Goal: Information Seeking & Learning: Learn about a topic

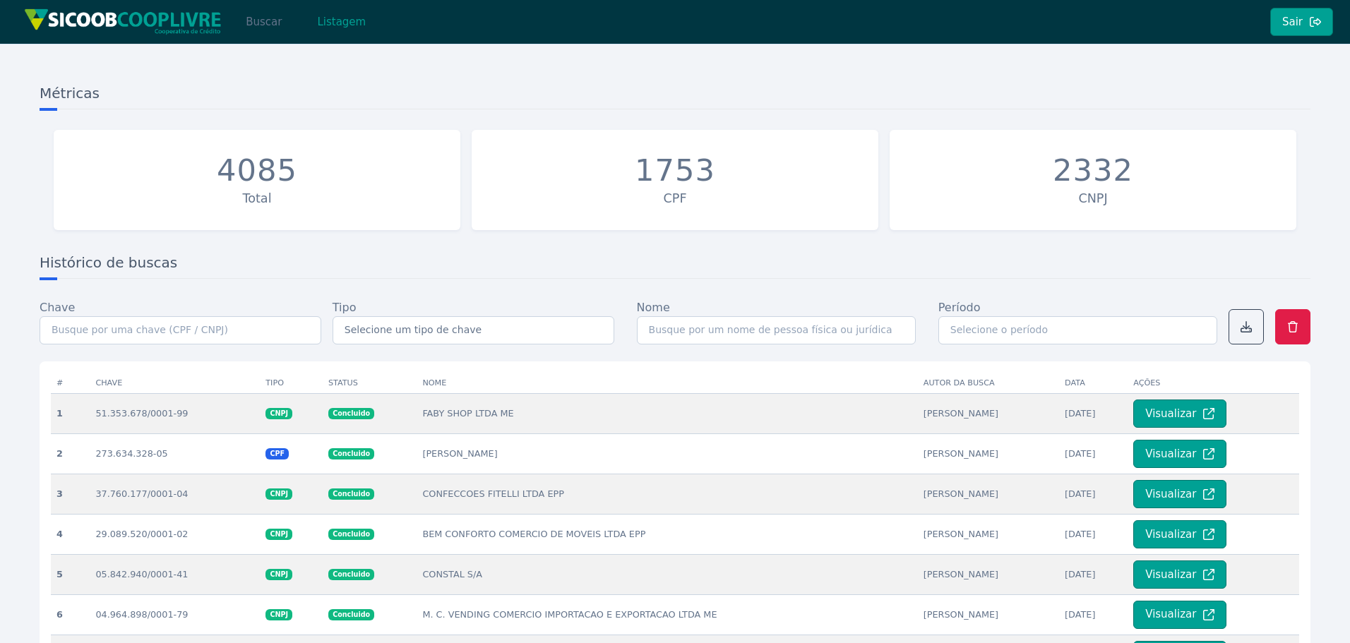
click at [257, 24] on button "Buscar" at bounding box center [264, 22] width 60 height 28
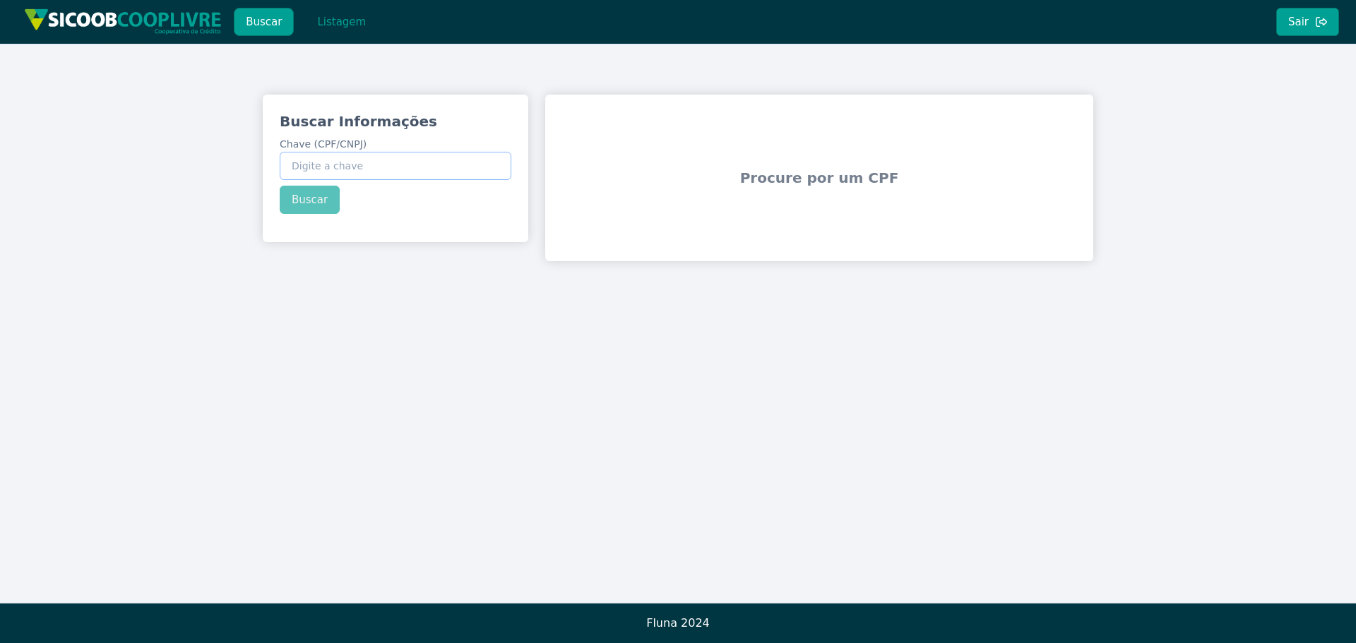
click at [388, 165] on input "Chave (CPF/CNPJ)" at bounding box center [396, 166] width 232 height 28
paste input "52.193.226/0001-50"
type input "52.193.226/0001-50"
click at [321, 204] on div "Buscar Informações Chave (CPF/CNPJ) 52.193.226/0001-50 Buscar" at bounding box center [396, 163] width 266 height 136
click at [306, 197] on button "Buscar" at bounding box center [310, 200] width 60 height 28
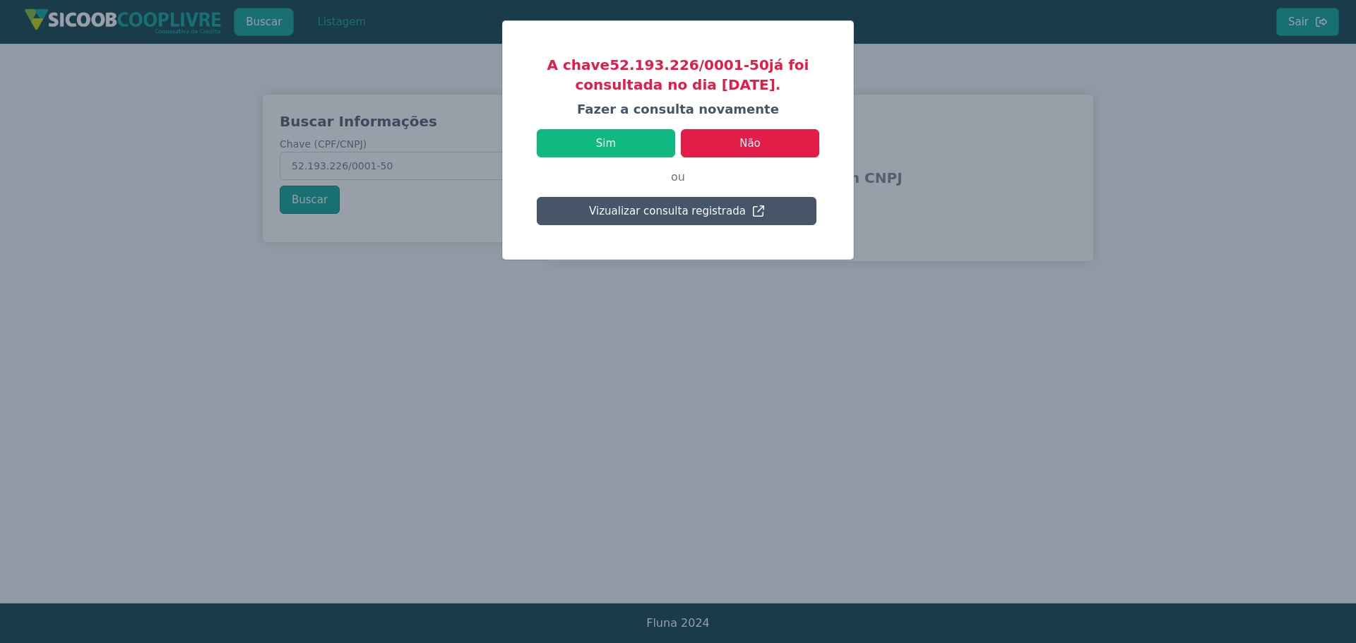
drag, startPoint x: 698, startPoint y: 85, endPoint x: 770, endPoint y: 86, distance: 71.3
click at [770, 86] on h3 "A chave 52.193.226/0001-50 já foi consultada no dia [DATE]." at bounding box center [678, 75] width 282 height 40
click at [591, 150] on button "Sim" at bounding box center [606, 143] width 138 height 28
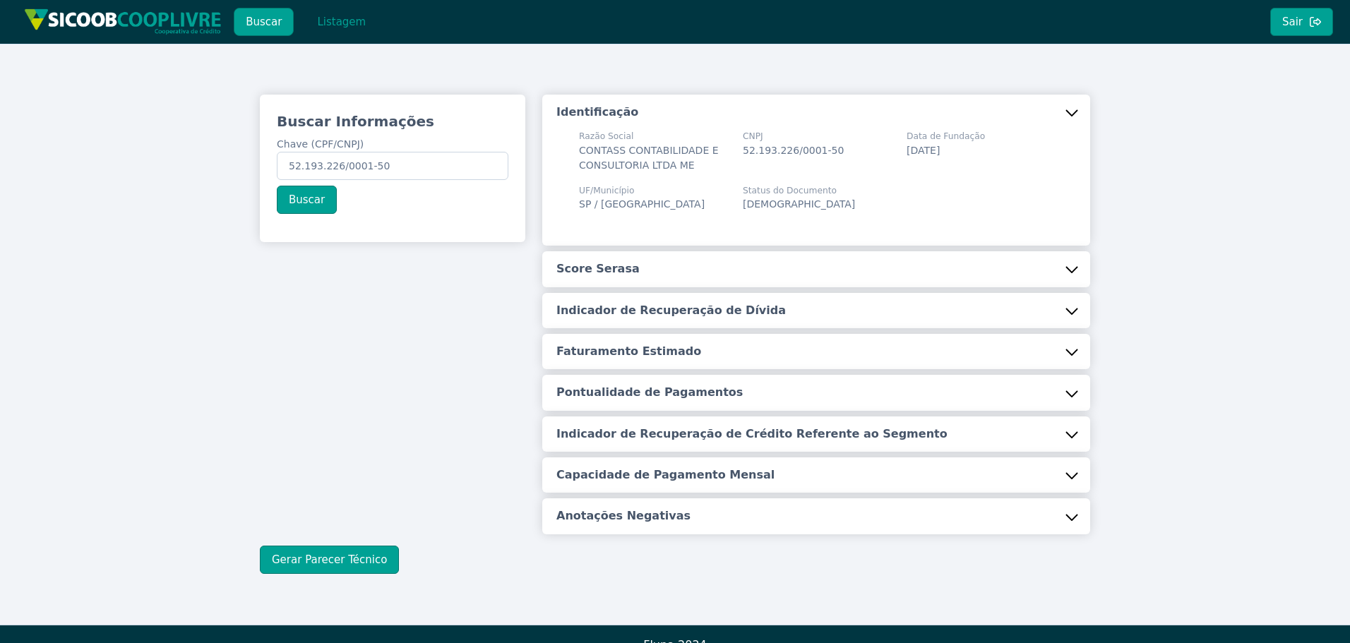
drag, startPoint x: 635, startPoint y: 263, endPoint x: 635, endPoint y: 285, distance: 21.2
click at [636, 263] on button "Score Serasa" at bounding box center [816, 268] width 548 height 35
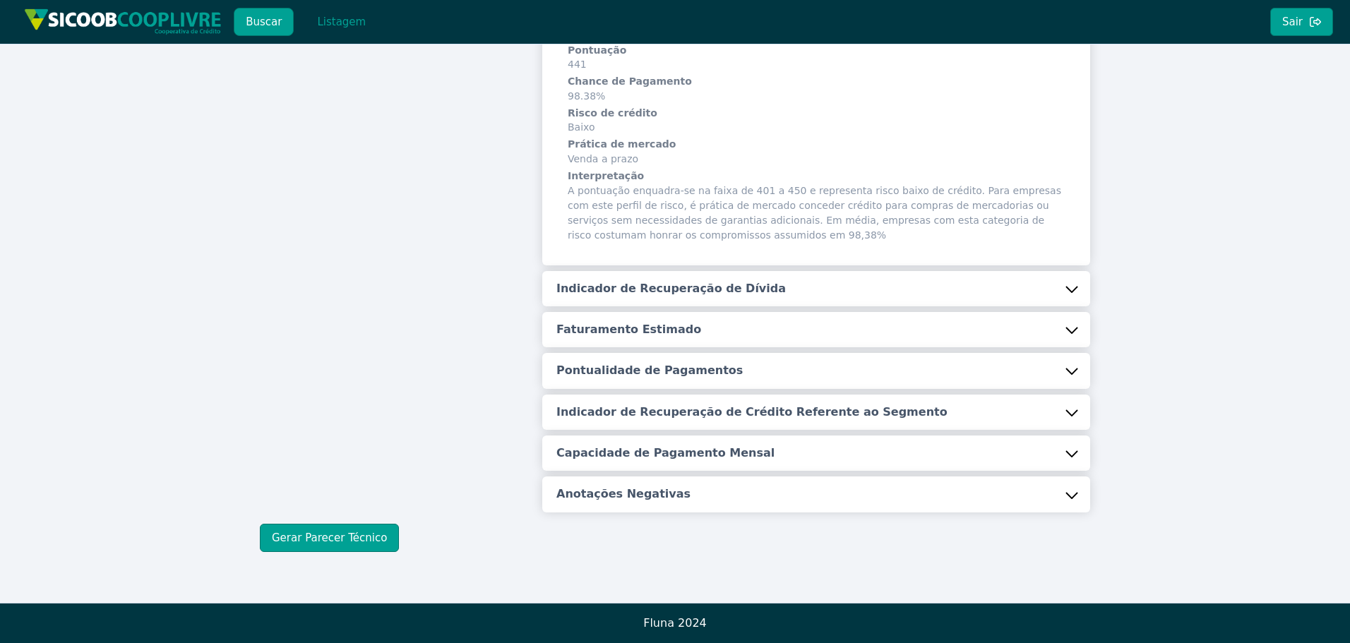
click at [645, 286] on h5 "Indicador de Recuperação de Dívida" at bounding box center [670, 289] width 229 height 16
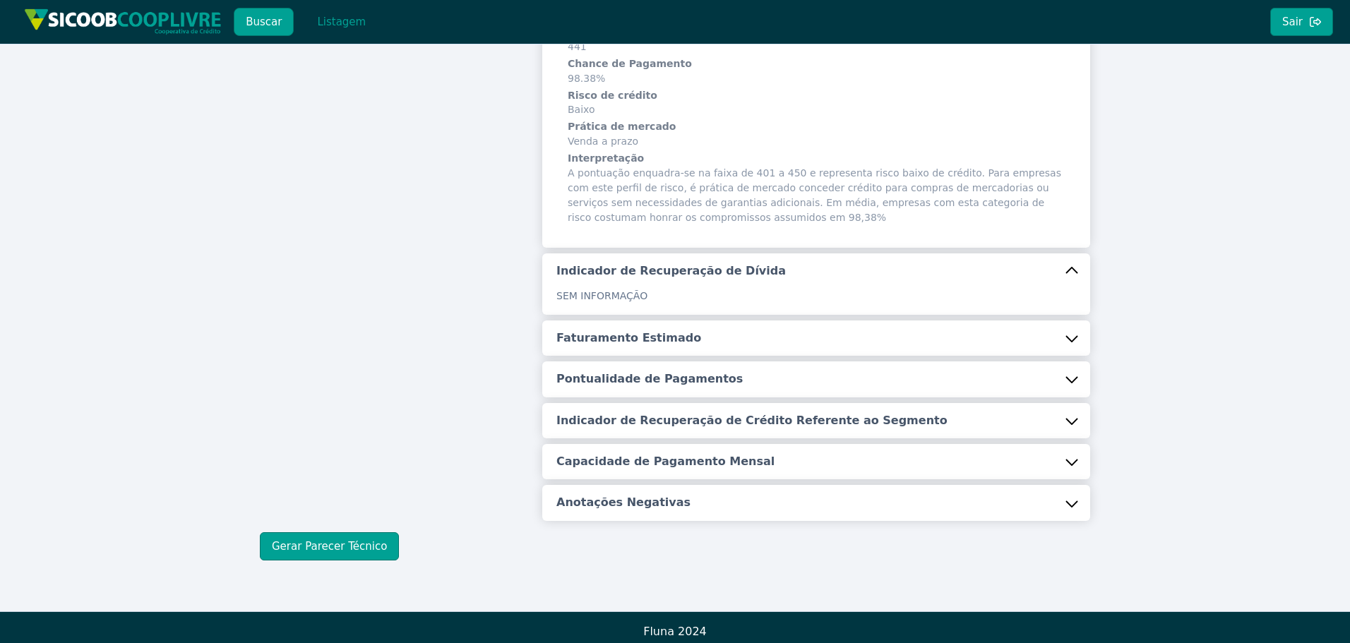
scroll to position [273, 0]
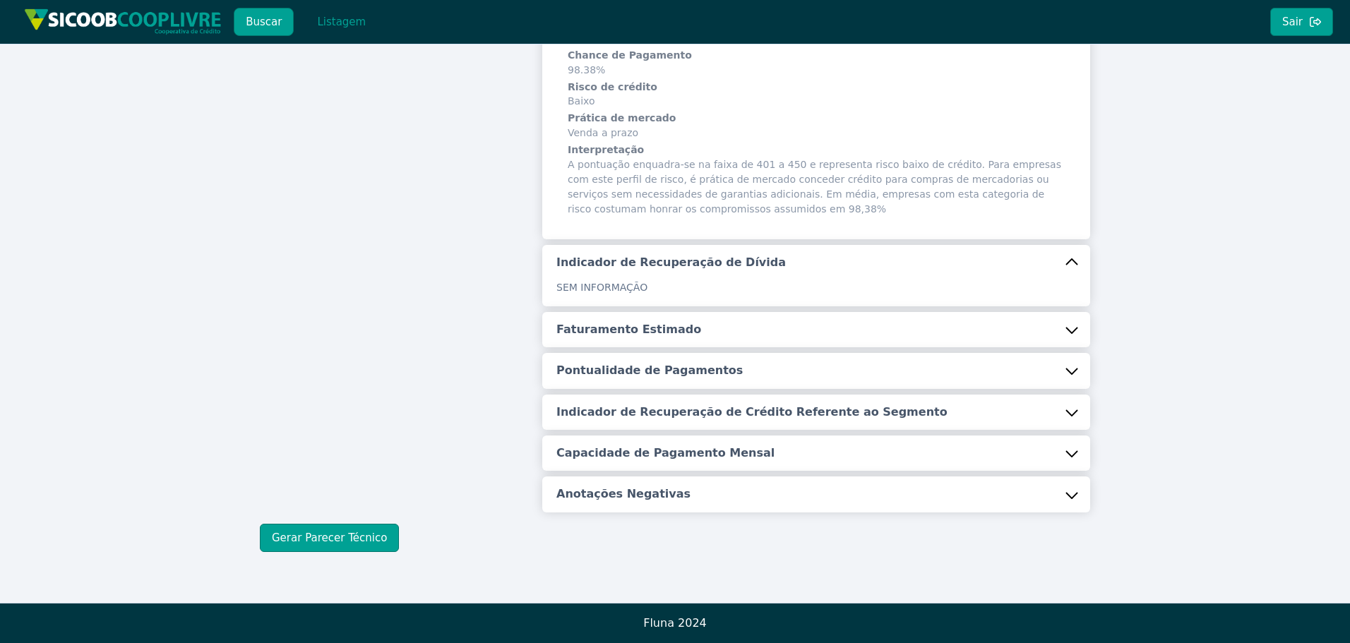
click at [643, 330] on h5 "Faturamento Estimado" at bounding box center [628, 330] width 145 height 16
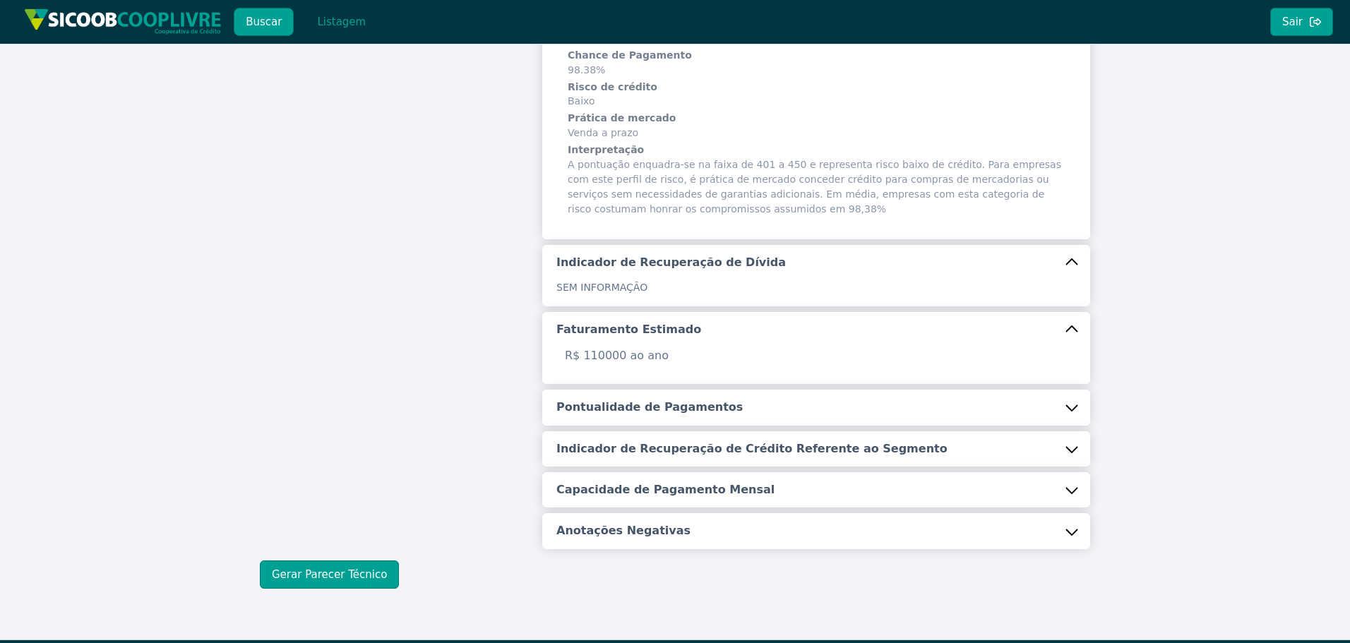
click at [639, 410] on h5 "Pontualidade de Pagamentos" at bounding box center [649, 408] width 186 height 16
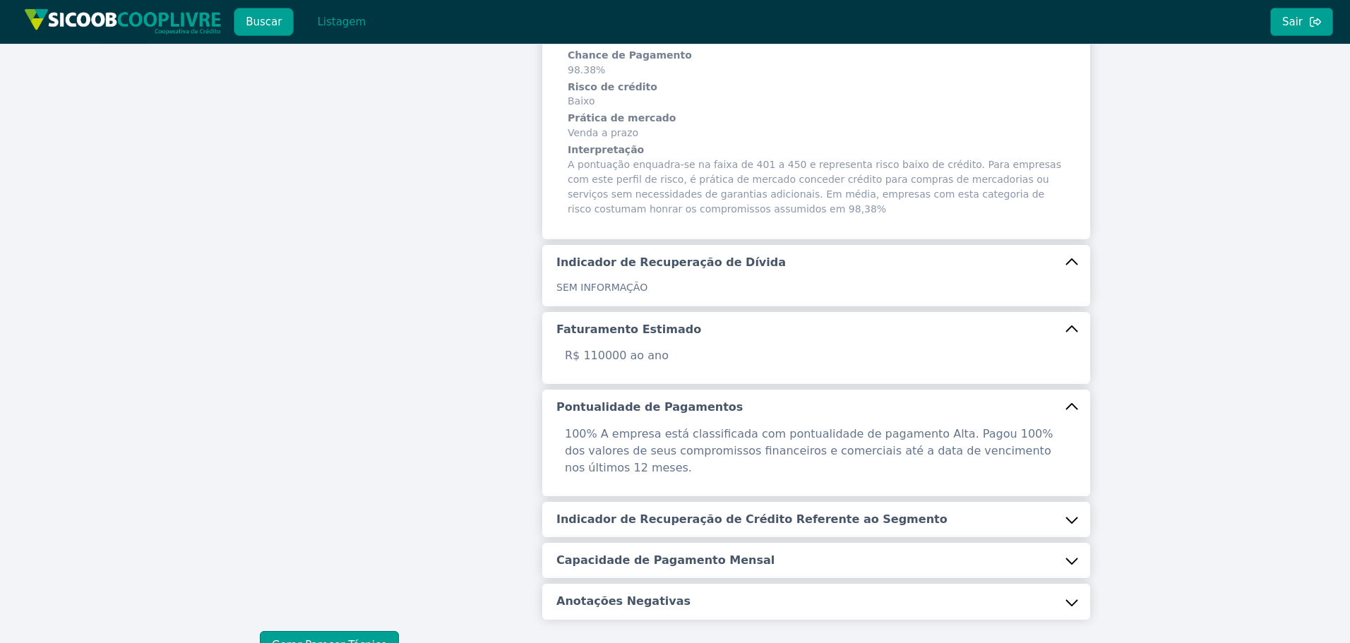
click at [641, 502] on button "Indicador de Recuperação de Crédito Referente ao Segmento" at bounding box center [816, 519] width 548 height 35
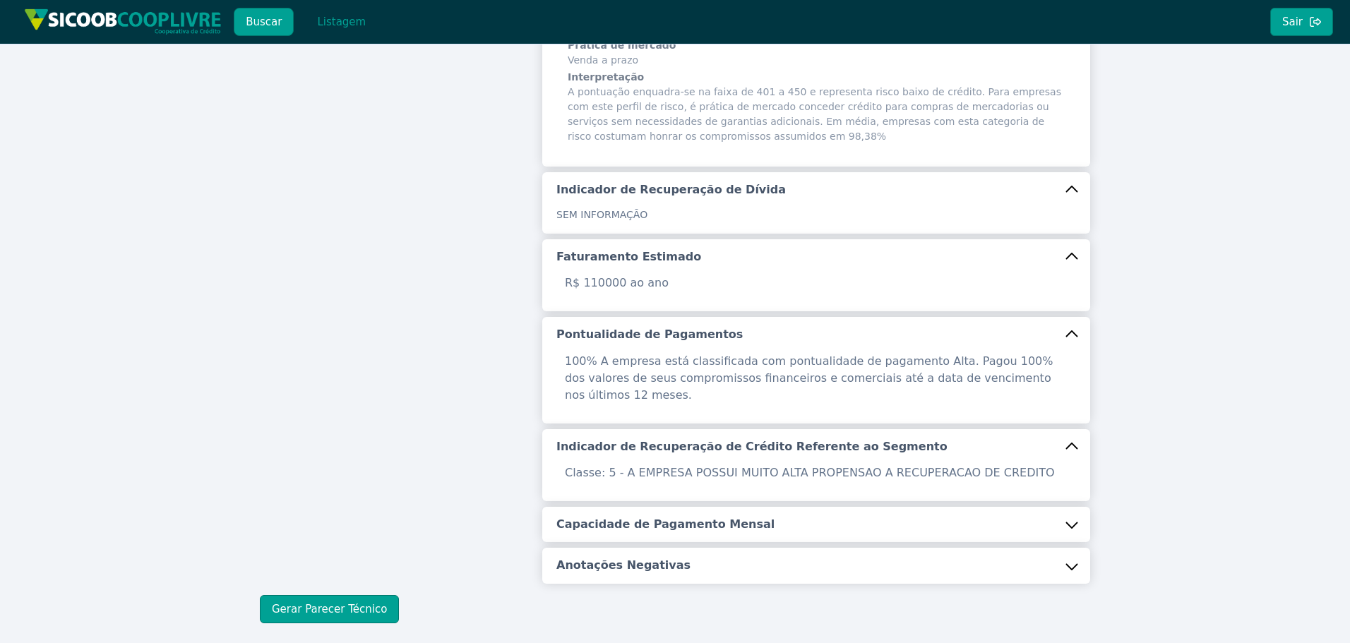
scroll to position [400, 0]
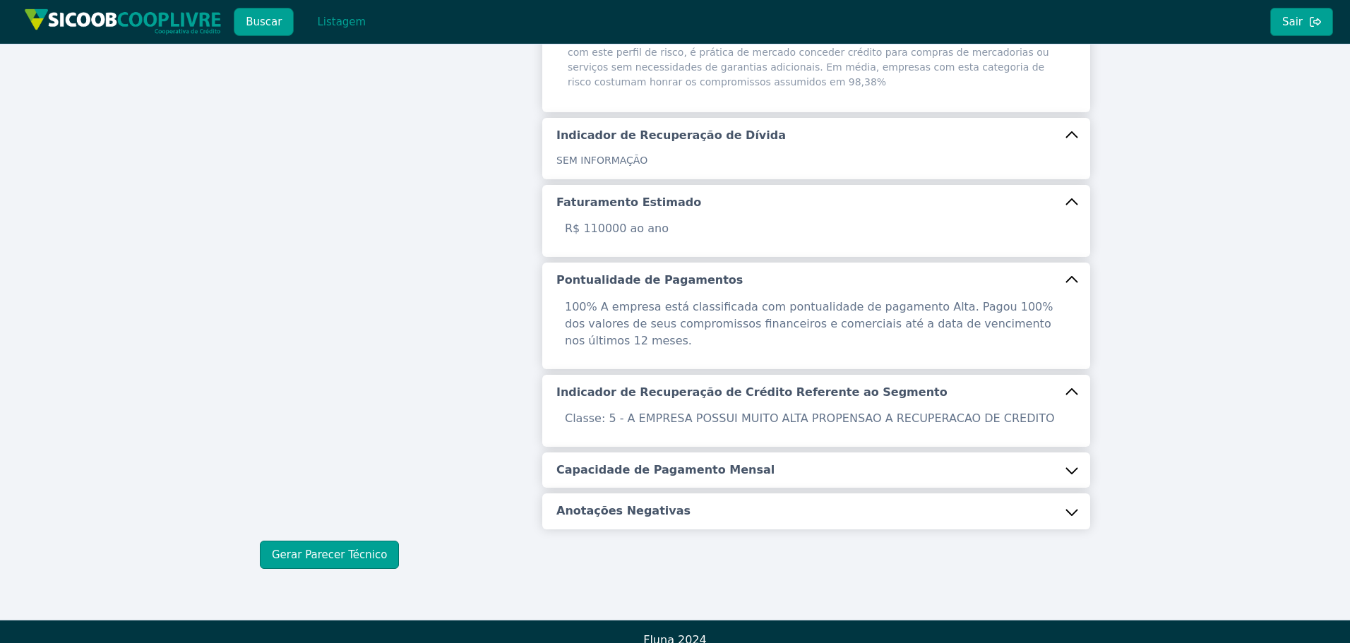
click at [643, 463] on h5 "Capacidade de Pagamento Mensal" at bounding box center [665, 471] width 218 height 16
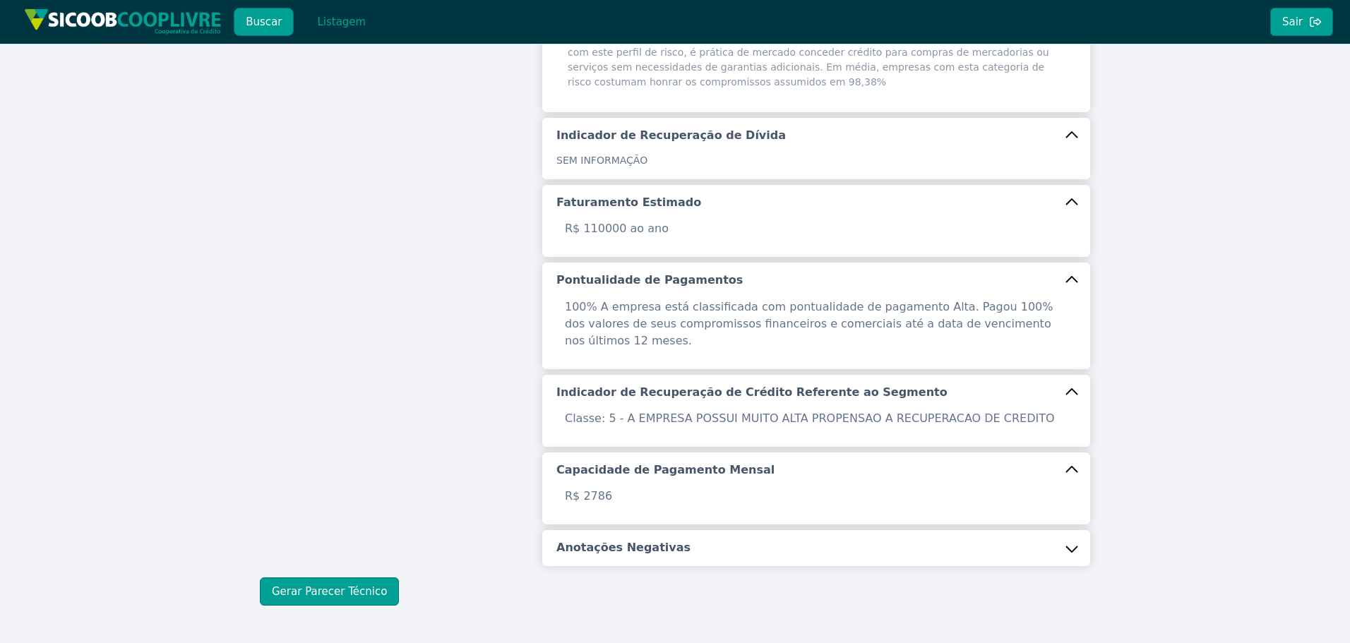
click at [630, 540] on h5 "Anotações Negativas" at bounding box center [623, 548] width 134 height 16
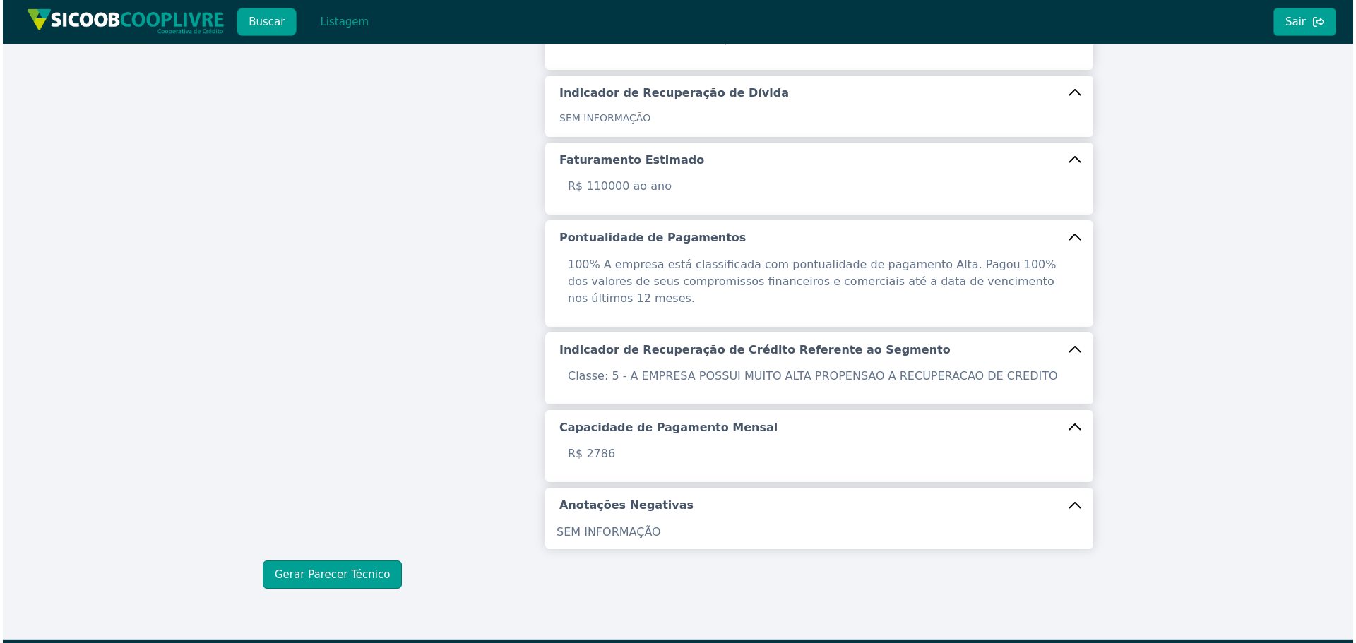
scroll to position [462, 0]
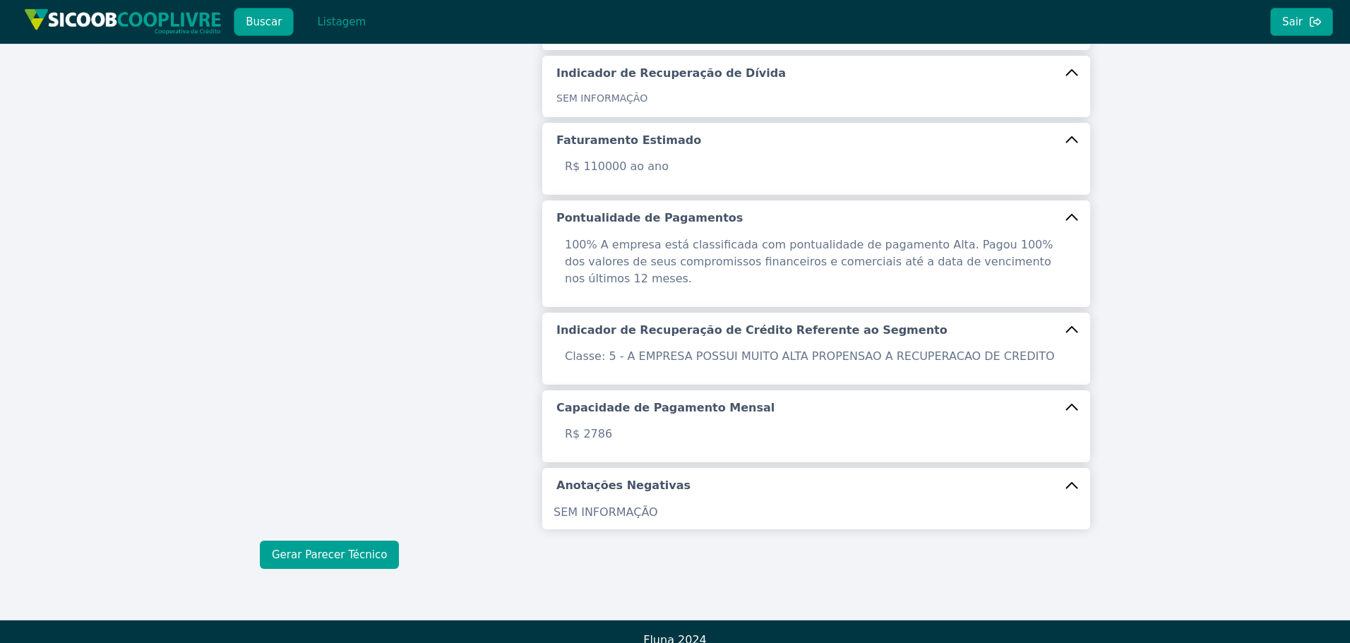
click at [340, 544] on button "Gerar Parecer Técnico" at bounding box center [329, 555] width 139 height 28
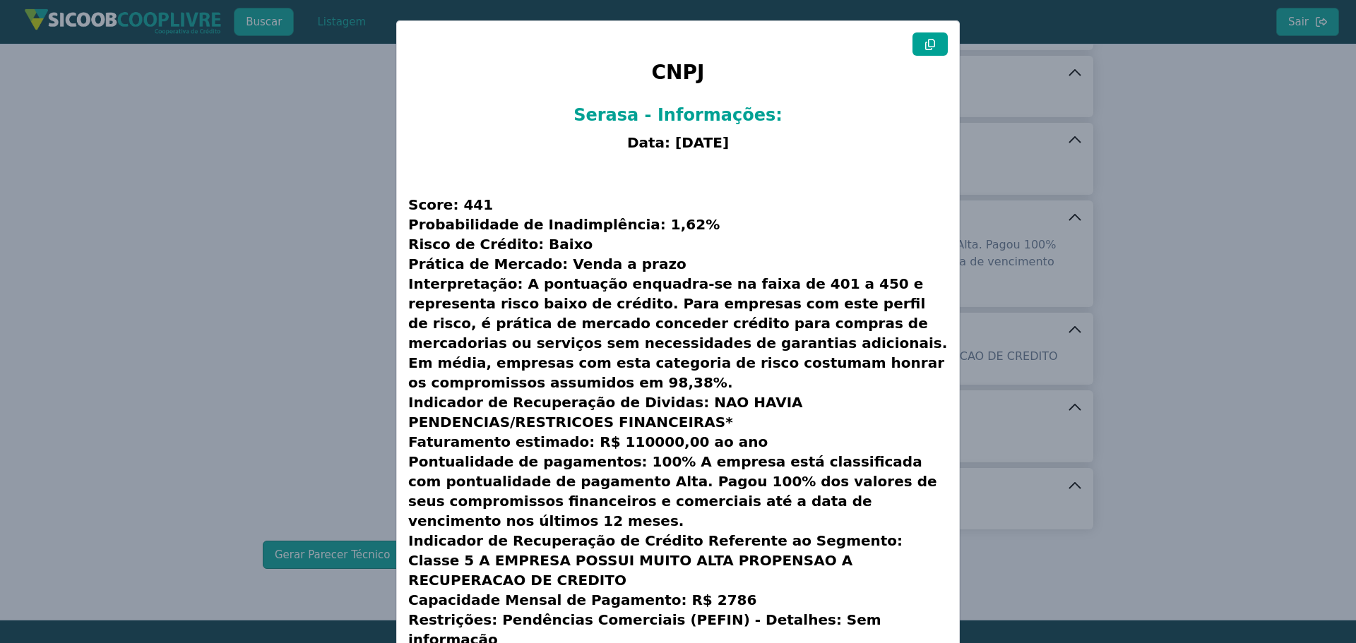
click at [935, 44] on button at bounding box center [929, 43] width 35 height 23
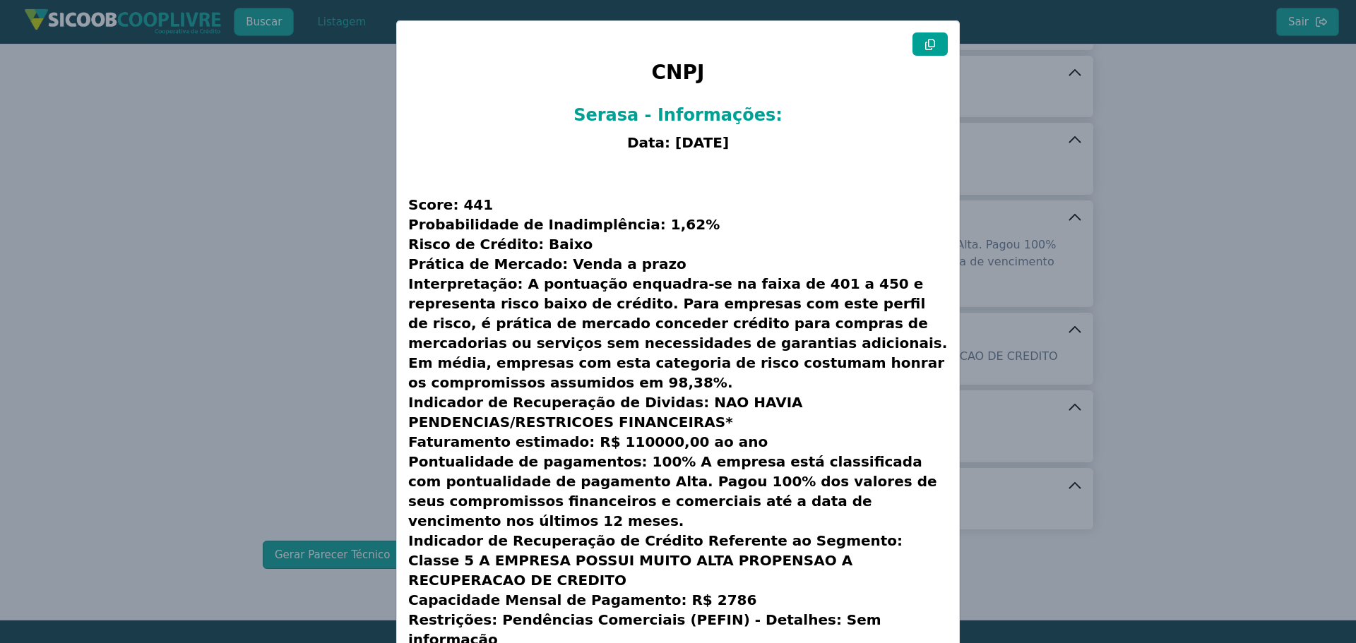
click at [935, 44] on button at bounding box center [929, 43] width 35 height 23
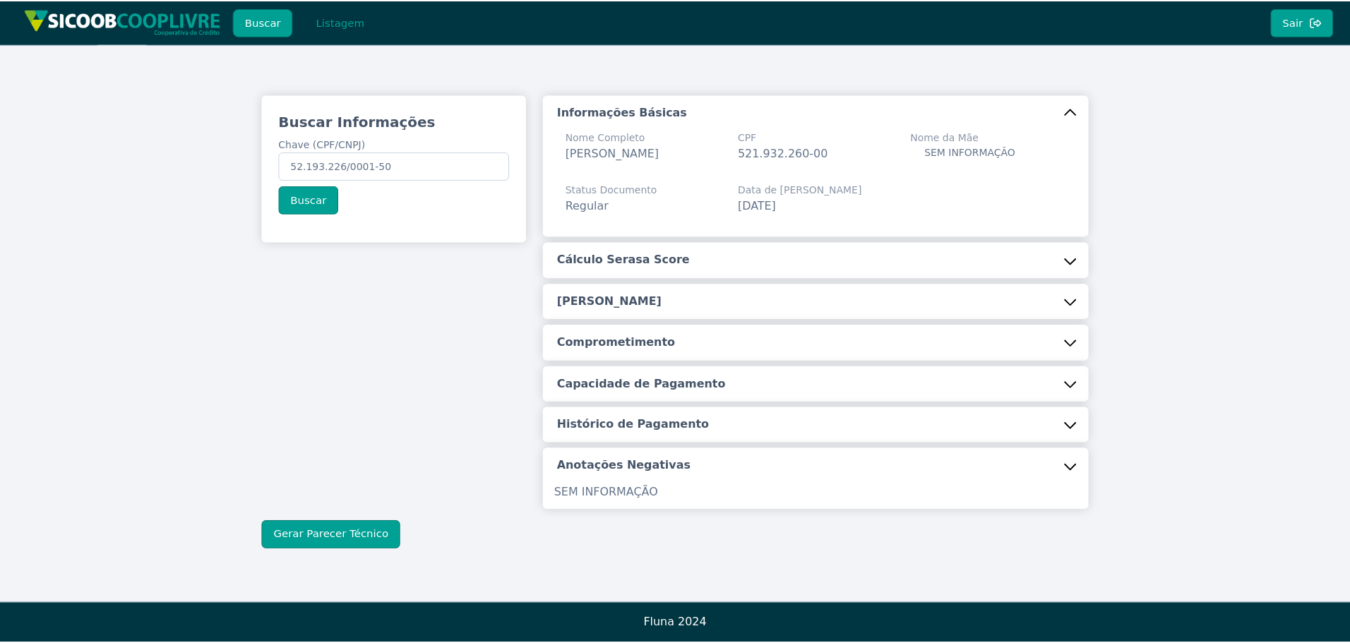
scroll to position [0, 0]
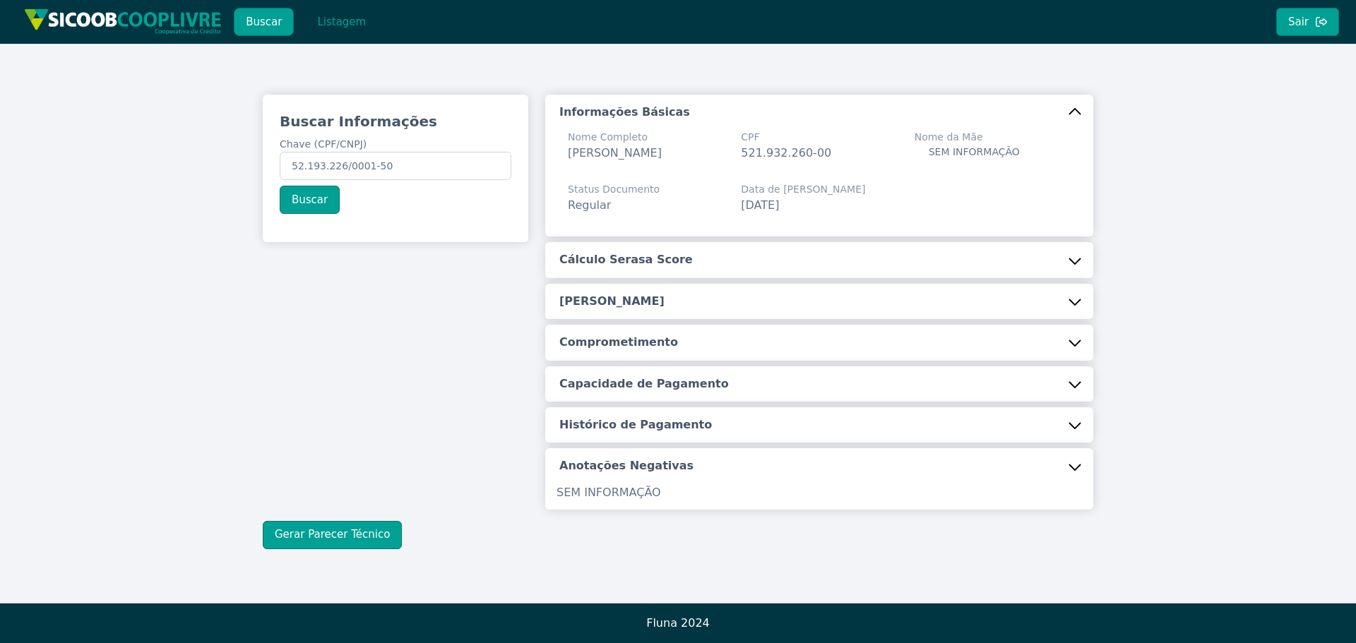
click at [578, 246] on button "Cálculo Serasa Score" at bounding box center [819, 259] width 548 height 35
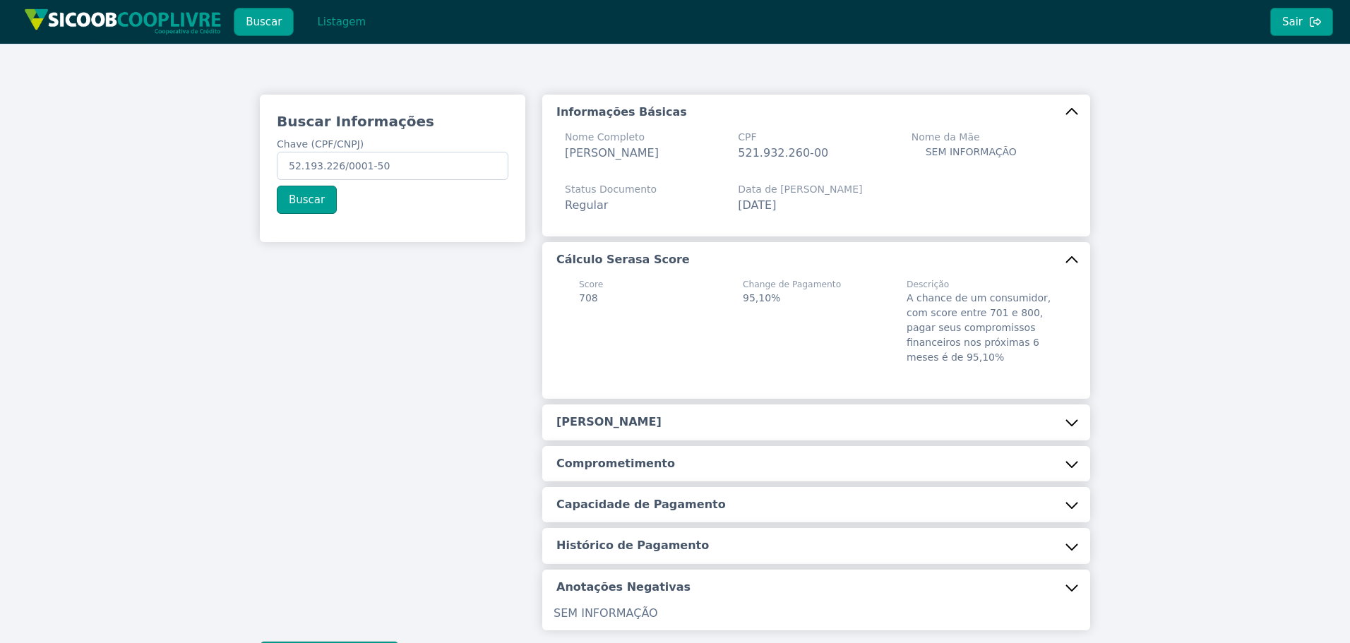
click at [579, 261] on h5 "Cálculo Serasa Score" at bounding box center [622, 260] width 133 height 16
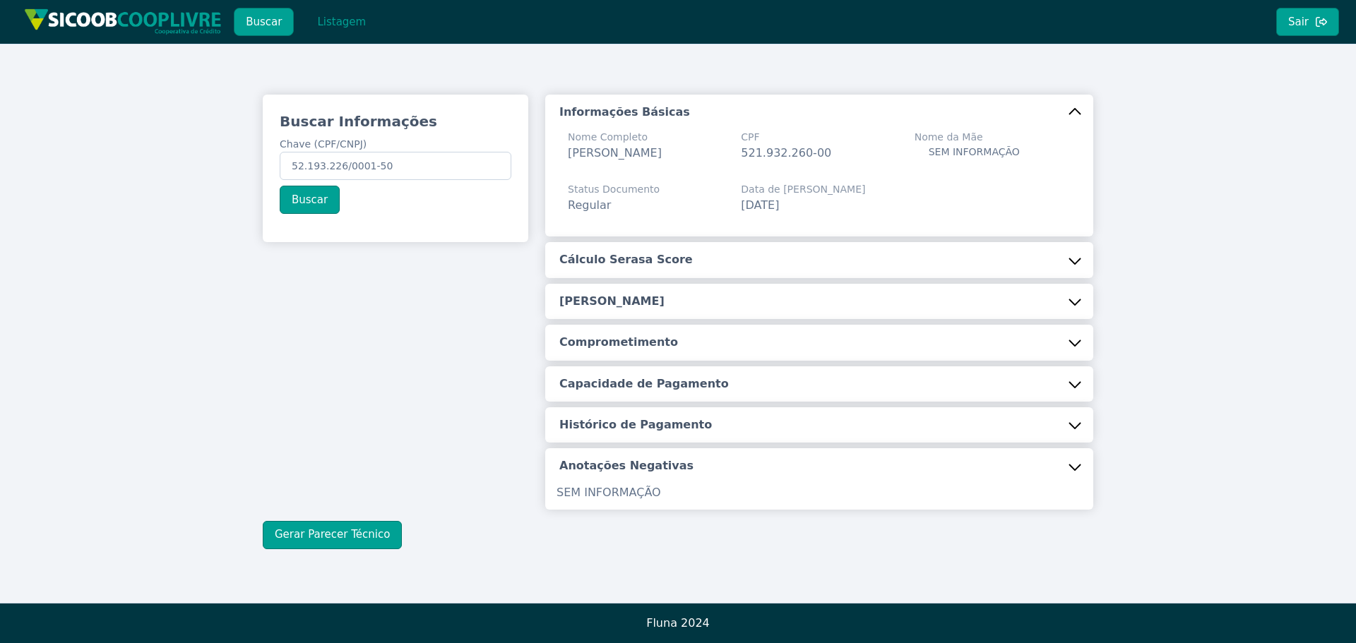
click at [595, 305] on h5 "[PERSON_NAME]" at bounding box center [611, 302] width 105 height 16
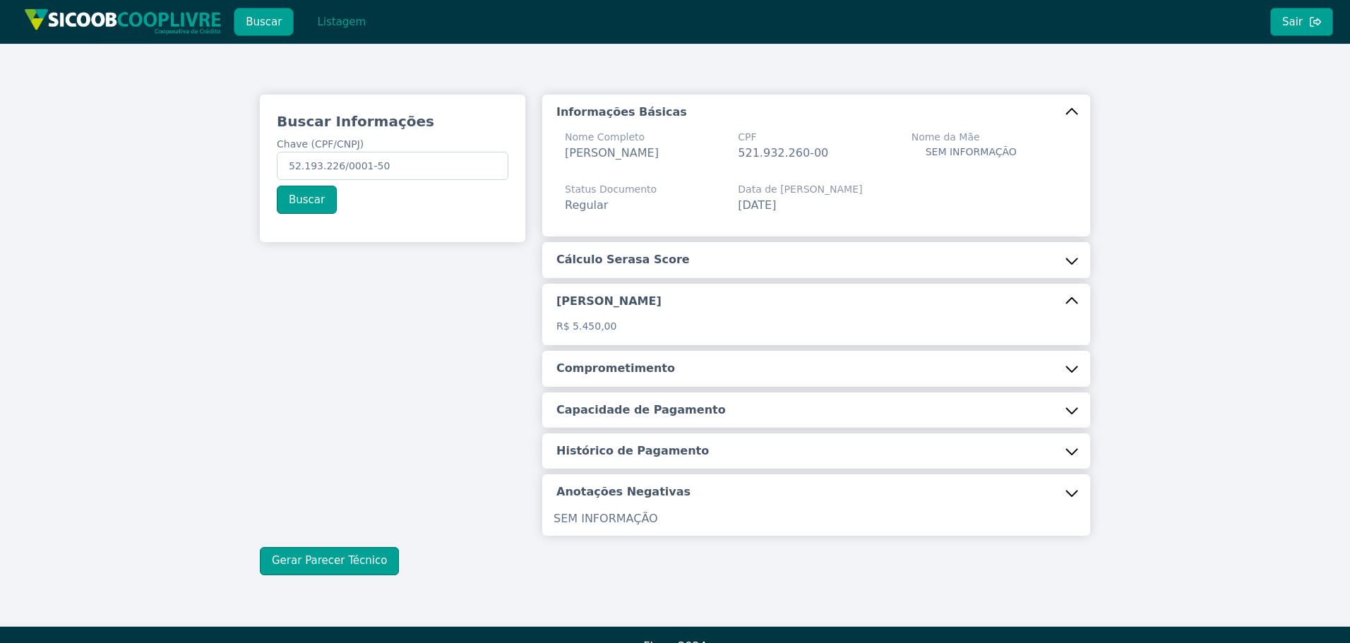
click at [602, 268] on h5 "Cálculo Serasa Score" at bounding box center [622, 260] width 133 height 16
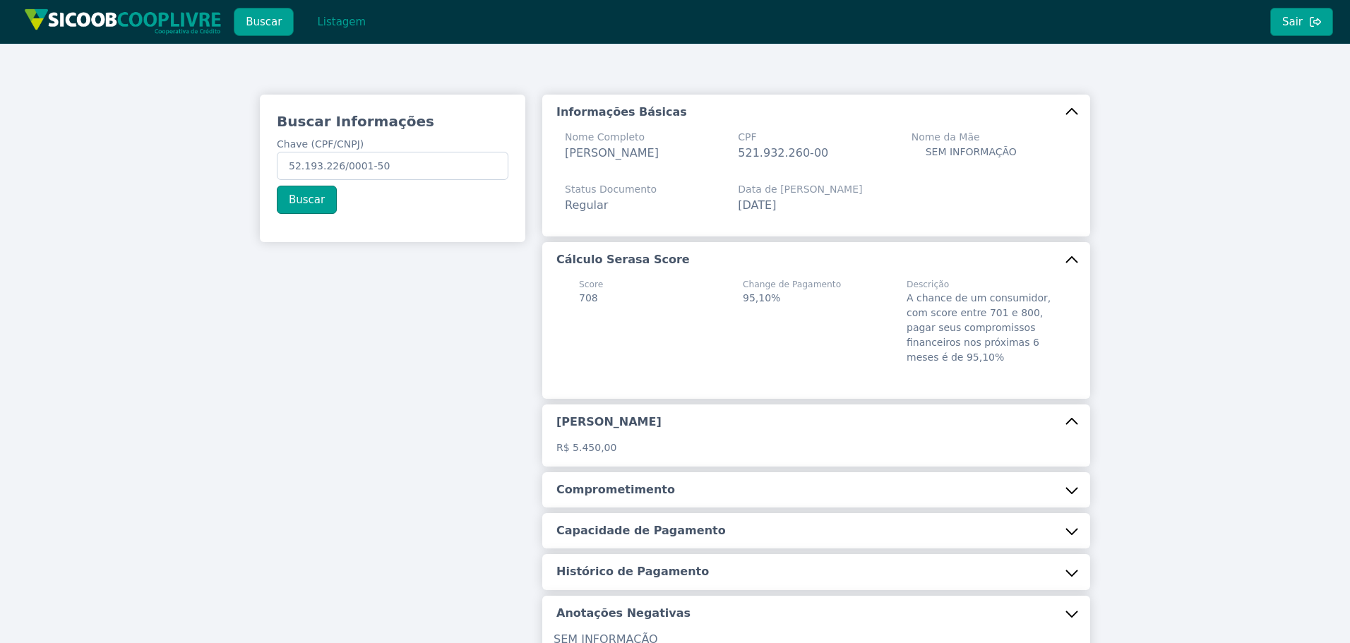
click at [618, 494] on h5 "Comprometimento" at bounding box center [615, 490] width 119 height 16
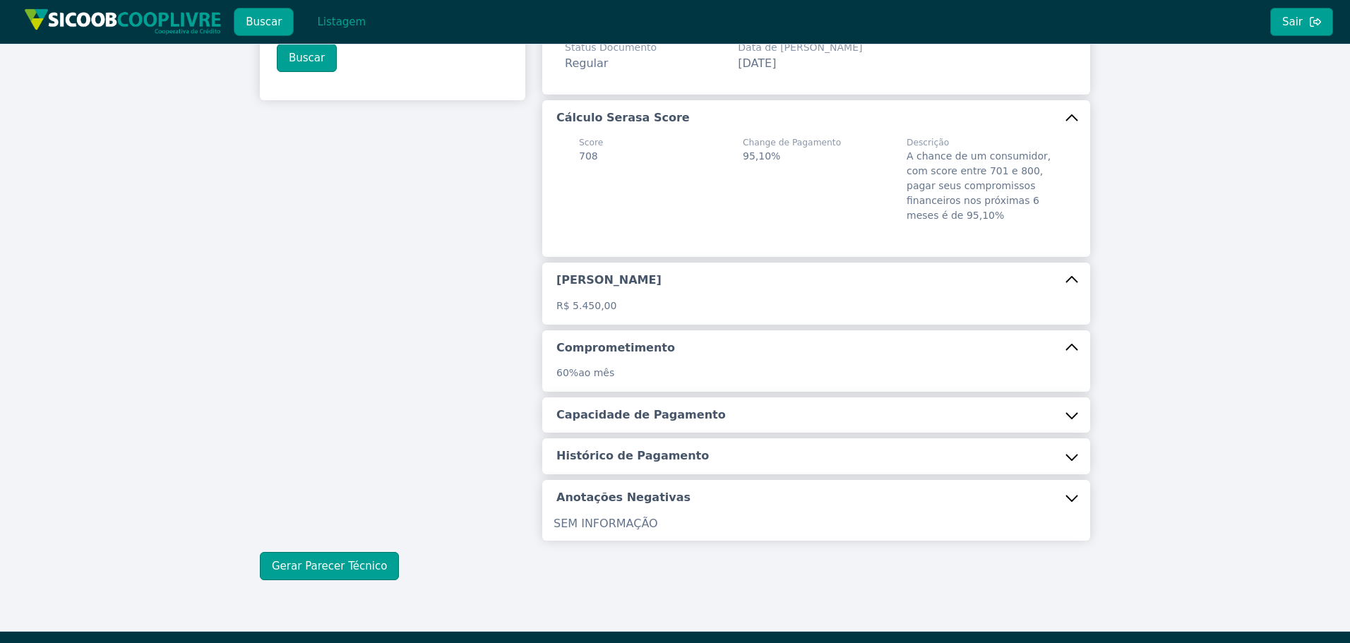
scroll to position [170, 0]
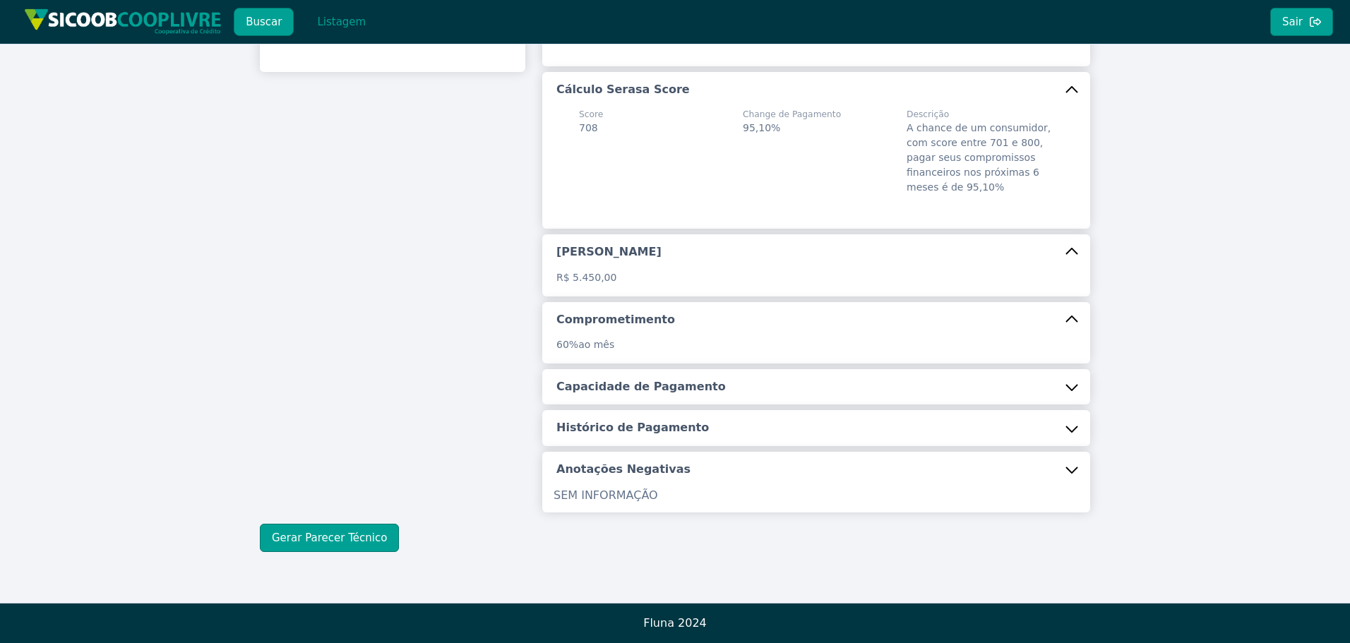
click at [645, 377] on button "Capacidade de Pagamento" at bounding box center [816, 386] width 548 height 35
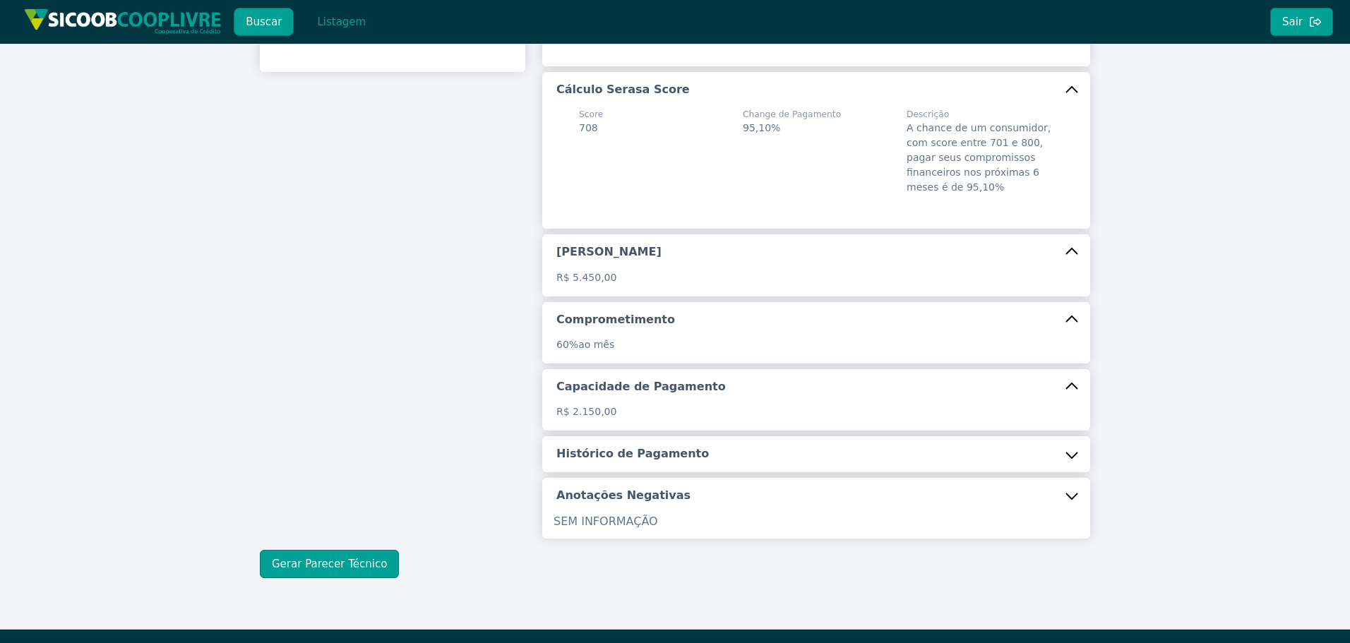
click at [607, 470] on button "Histórico de Pagamento" at bounding box center [816, 453] width 548 height 35
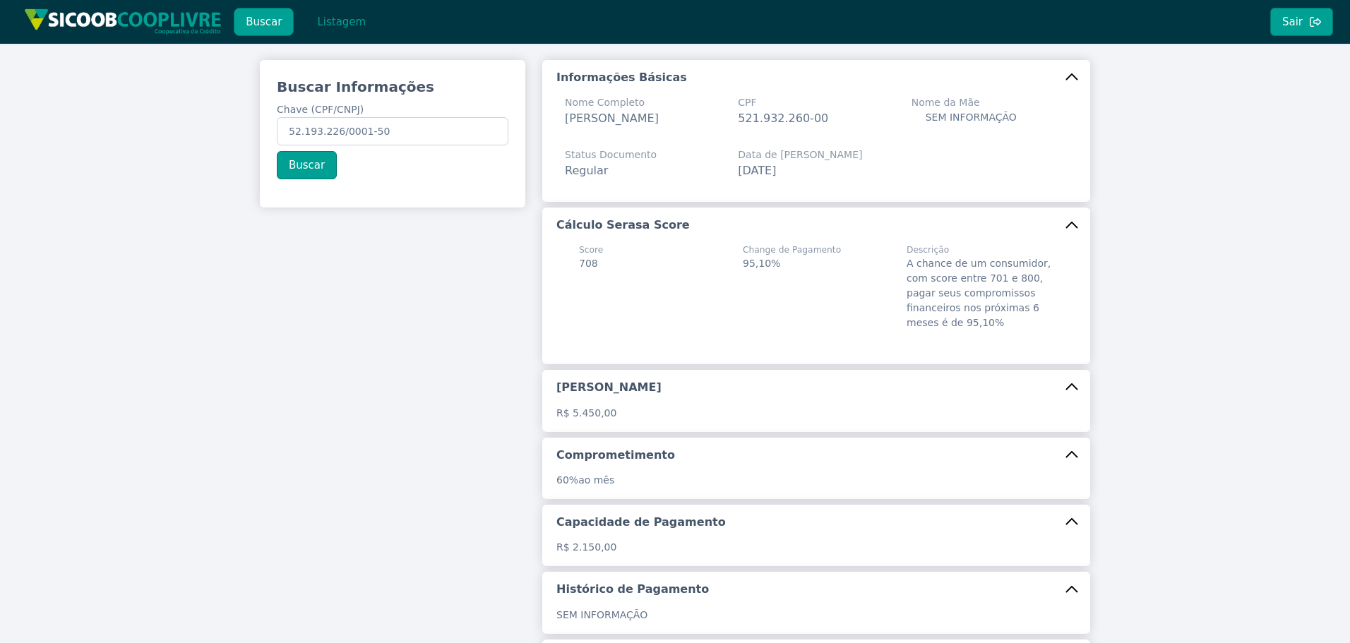
scroll to position [11, 0]
